Goal: Task Accomplishment & Management: Complete application form

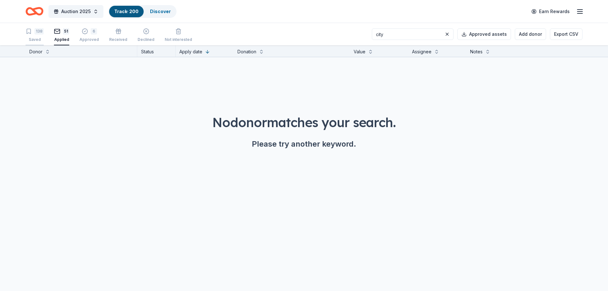
click at [37, 34] on div "138" at bounding box center [38, 31] width 9 height 6
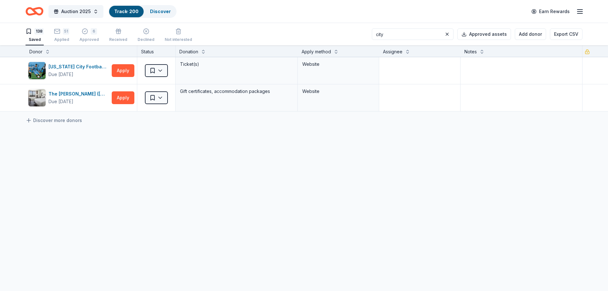
click at [118, 11] on link "Track · 200" at bounding box center [126, 11] width 24 height 5
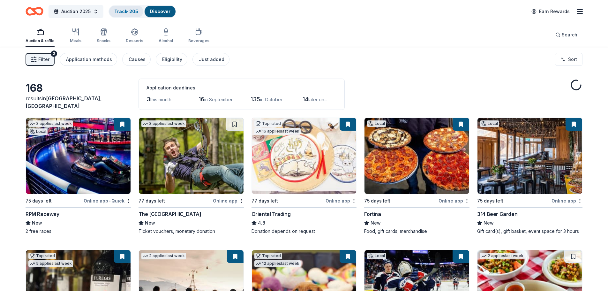
click at [117, 13] on link "Track · 205" at bounding box center [126, 11] width 24 height 5
click at [119, 8] on div "Track · 205" at bounding box center [126, 11] width 34 height 11
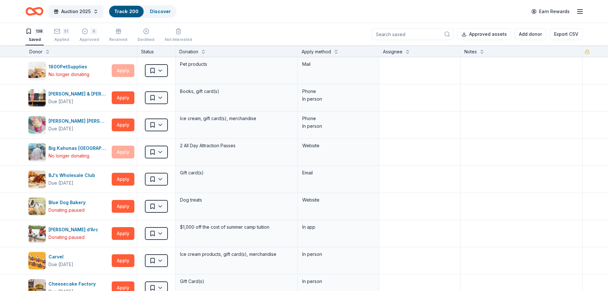
scroll to position [0, 0]
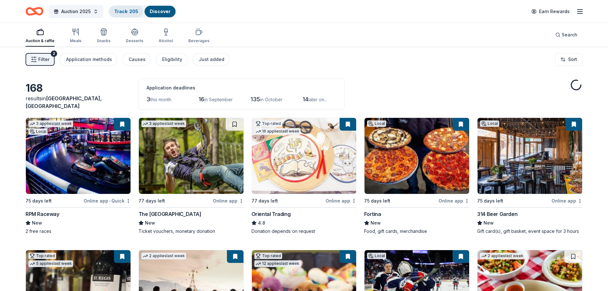
click at [124, 14] on link "Track · 205" at bounding box center [126, 11] width 24 height 5
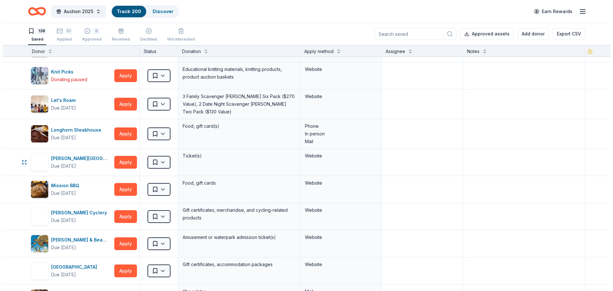
scroll to position [734, 0]
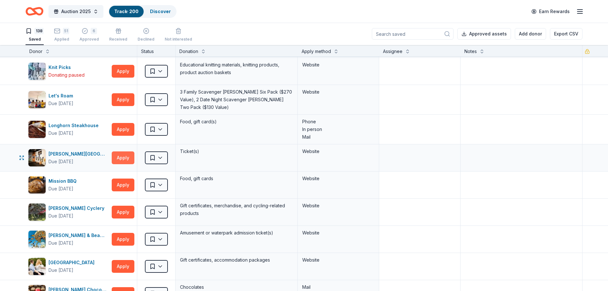
click at [128, 158] on button "Apply" at bounding box center [123, 157] width 23 height 13
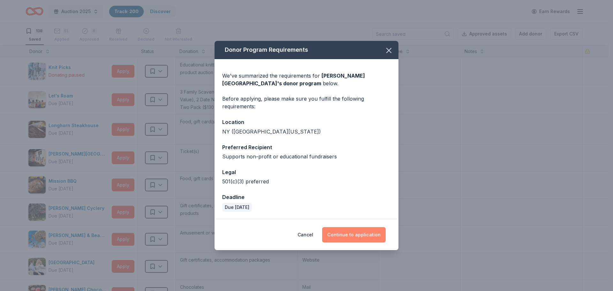
click at [357, 234] on button "Continue to application" at bounding box center [354, 234] width 64 height 15
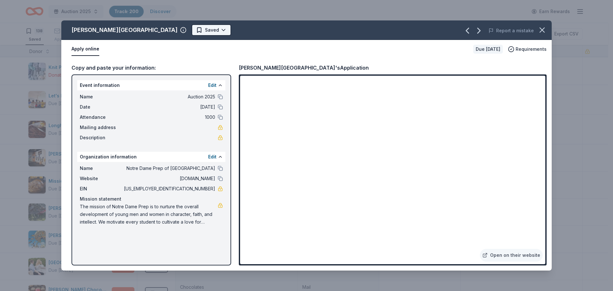
click at [261, 29] on html "Auction 2025 Track · 200 Discover Earn Rewards 138 Saved 51 Applied 6 Approved …" at bounding box center [306, 145] width 613 height 291
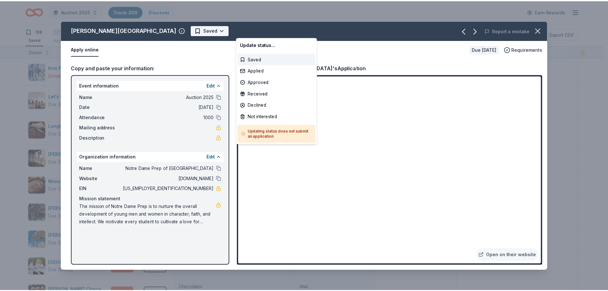
scroll to position [0, 0]
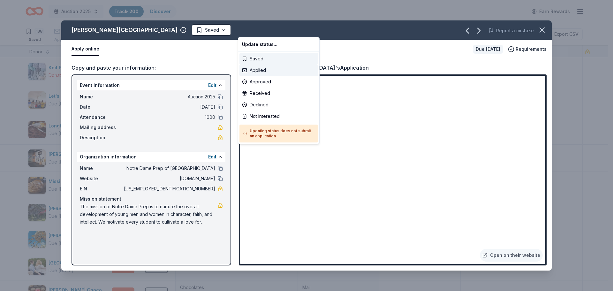
click at [258, 73] on div "Applied" at bounding box center [278, 69] width 79 height 11
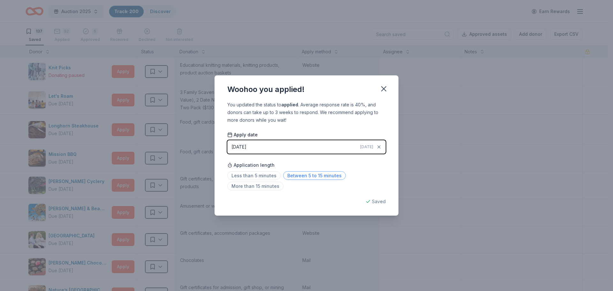
click at [320, 176] on span "Between 5 to 15 minutes" at bounding box center [314, 175] width 63 height 9
click at [384, 88] on icon "button" at bounding box center [383, 88] width 4 height 4
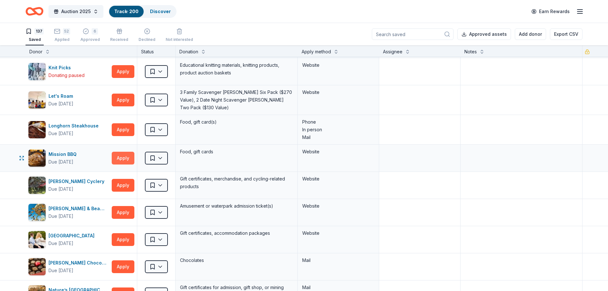
click at [124, 156] on button "Apply" at bounding box center [123, 158] width 23 height 13
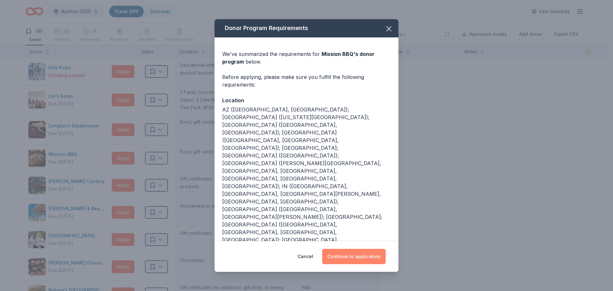
click at [357, 259] on button "Continue to application" at bounding box center [354, 256] width 64 height 15
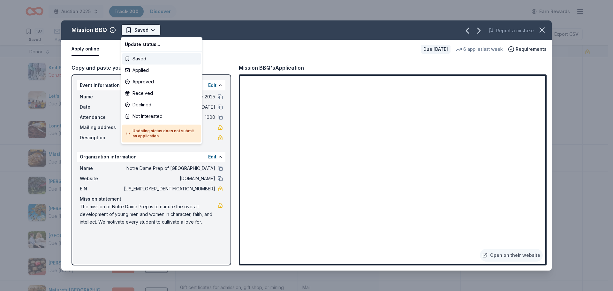
click at [137, 33] on html "Auction 2025 Track · 200 Discover Earn Rewards 137 Saved 52 Applied 6 Approved …" at bounding box center [306, 145] width 613 height 291
click at [146, 72] on div "Applied" at bounding box center [161, 69] width 79 height 11
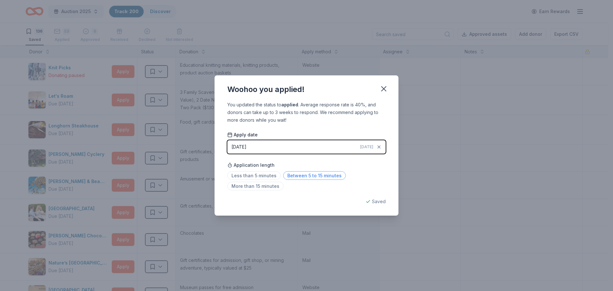
click at [310, 172] on span "Between 5 to 15 minutes" at bounding box center [314, 175] width 63 height 9
click at [383, 90] on icon "button" at bounding box center [383, 88] width 4 height 4
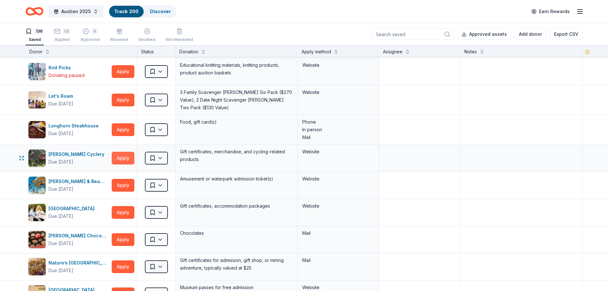
click at [125, 154] on button "Apply" at bounding box center [123, 158] width 23 height 13
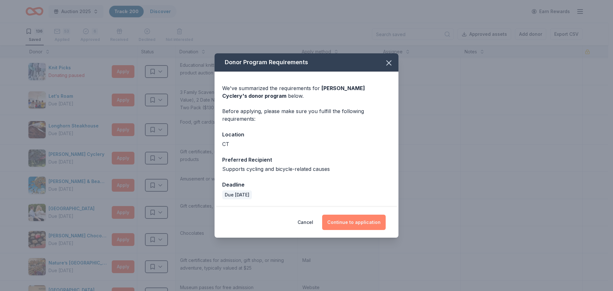
click at [346, 220] on button "Continue to application" at bounding box center [354, 221] width 64 height 15
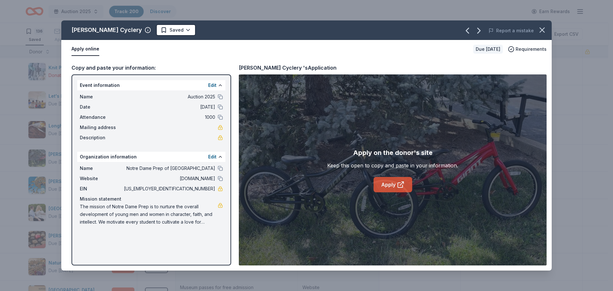
click at [387, 184] on link "Apply" at bounding box center [392, 184] width 39 height 15
click at [164, 31] on html "Auction 2025 Track · 200 Discover Earn Rewards 136 Saved 53 Applied 6 Approved …" at bounding box center [306, 145] width 613 height 291
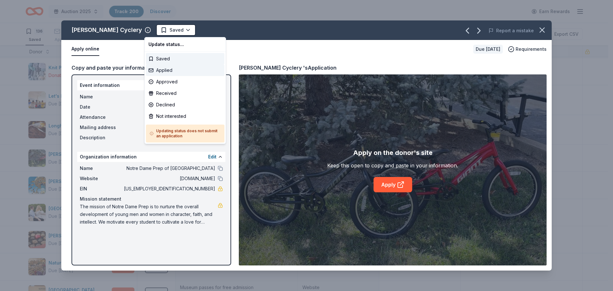
click at [161, 72] on div "Applied" at bounding box center [185, 69] width 79 height 11
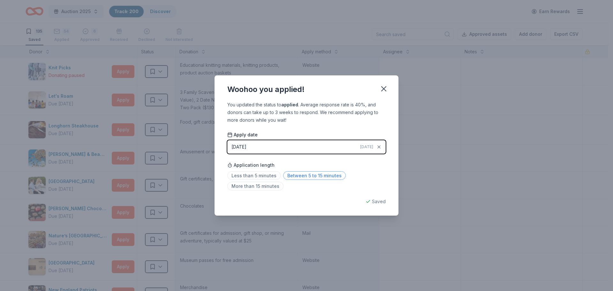
click at [304, 174] on span "Between 5 to 15 minutes" at bounding box center [314, 175] width 63 height 9
click at [385, 88] on icon "button" at bounding box center [383, 88] width 9 height 9
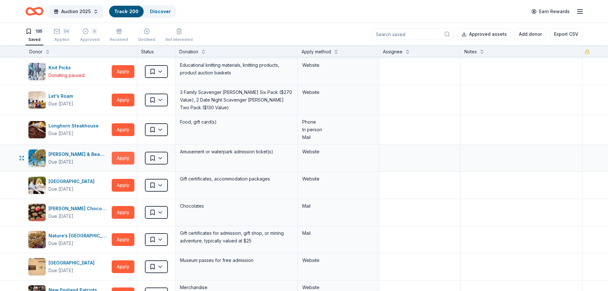
click at [121, 158] on button "Apply" at bounding box center [123, 158] width 23 height 13
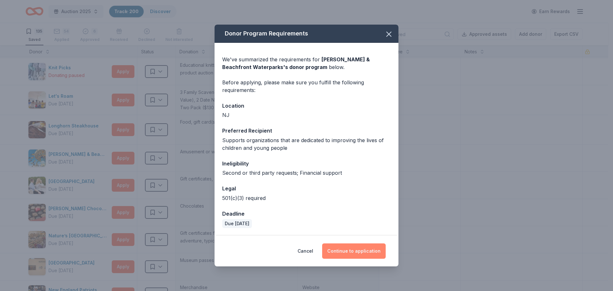
click at [362, 248] on button "Continue to application" at bounding box center [354, 250] width 64 height 15
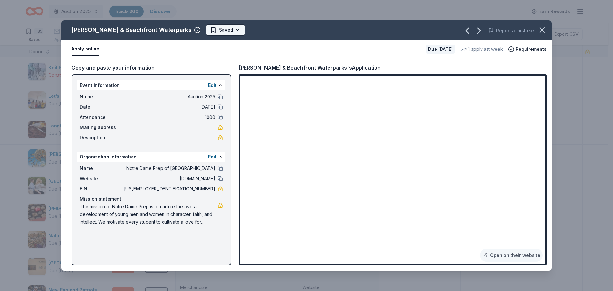
click at [211, 31] on html "Auction 2025 Track · 200 Discover Earn Rewards 135 Saved 54 Applied 6 Approved …" at bounding box center [306, 145] width 613 height 291
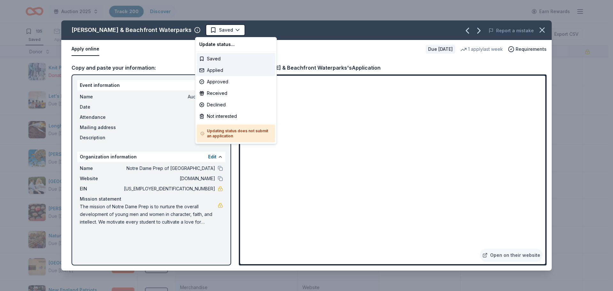
click at [215, 75] on div "Applied" at bounding box center [236, 69] width 79 height 11
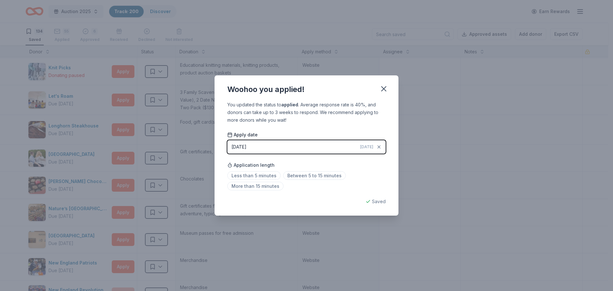
drag, startPoint x: 311, startPoint y: 176, endPoint x: 324, endPoint y: 165, distance: 17.7
click at [310, 176] on span "Between 5 to 15 minutes" at bounding box center [314, 175] width 63 height 9
click at [384, 88] on icon "button" at bounding box center [383, 88] width 9 height 9
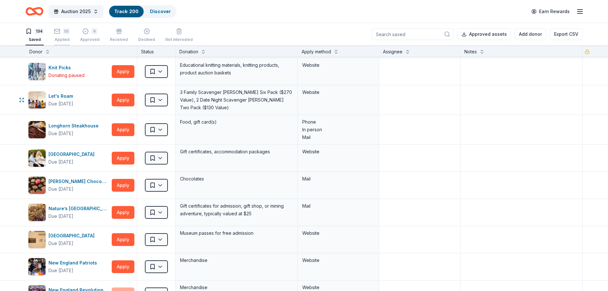
click at [62, 35] on div "55 Applied" at bounding box center [62, 35] width 16 height 14
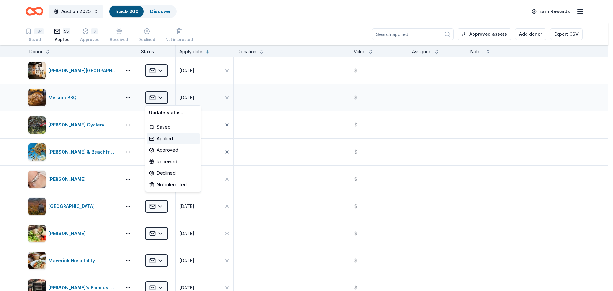
click at [162, 95] on html "Auction 2025 Track · 200 Discover Earn Rewards 134 Saved 55 Applied 6 Approved …" at bounding box center [306, 145] width 613 height 291
click at [167, 172] on div "Declined" at bounding box center [172, 172] width 53 height 11
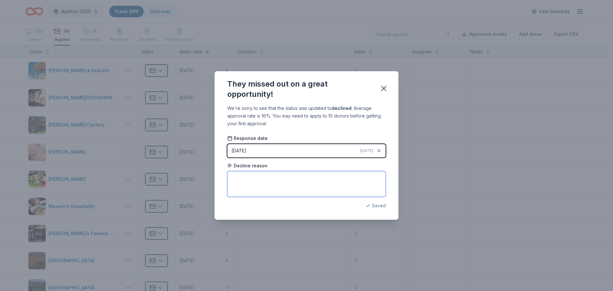
click at [243, 179] on textarea at bounding box center [306, 184] width 158 height 26
type textarea "only supporting members of the armed forces"
click at [384, 88] on icon "button" at bounding box center [383, 88] width 4 height 4
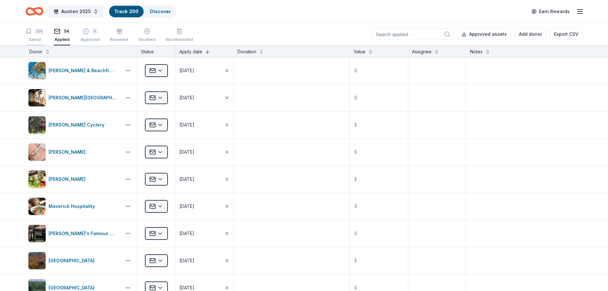
click at [40, 33] on div "134" at bounding box center [38, 31] width 9 height 6
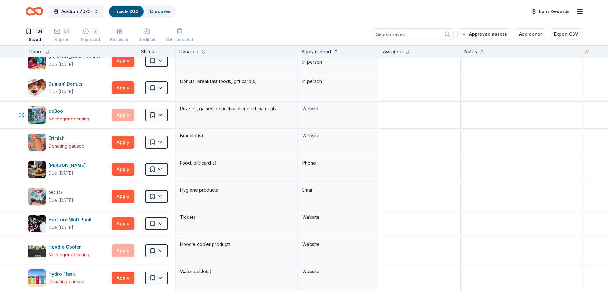
scroll to position [447, 0]
